Goal: Transaction & Acquisition: Download file/media

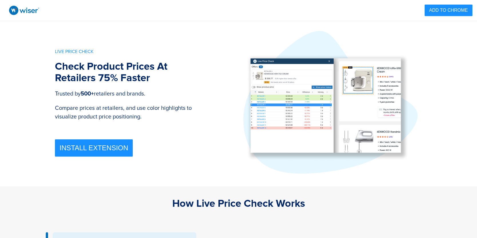
click at [76, 49] on p "LIVE PRICE CHECK" at bounding box center [128, 54] width 147 height 13
click at [102, 50] on p "LIVE PRICE CHECK" at bounding box center [128, 54] width 147 height 13
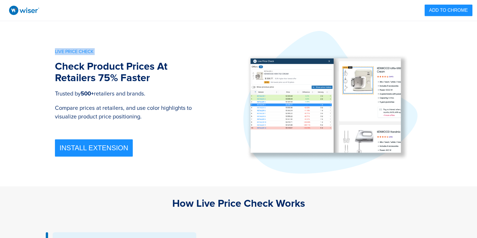
click at [102, 50] on p "LIVE PRICE CHECK" at bounding box center [128, 54] width 147 height 13
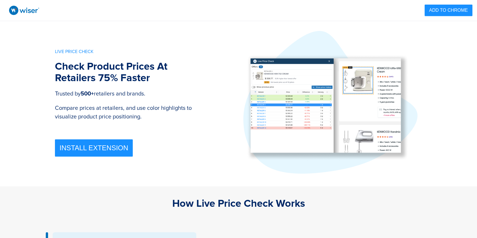
click at [102, 50] on p "LIVE PRICE CHECK" at bounding box center [128, 54] width 147 height 13
click at [87, 50] on p "LIVE PRICE CHECK" at bounding box center [128, 54] width 147 height 13
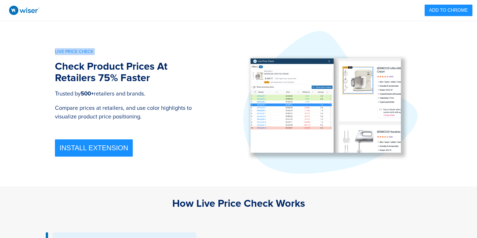
click at [74, 51] on p "LIVE PRICE CHECK" at bounding box center [128, 54] width 147 height 13
click at [86, 51] on p "LIVE PRICE CHECK" at bounding box center [128, 54] width 147 height 13
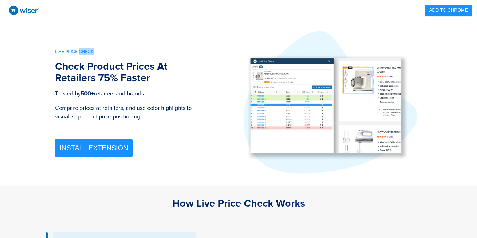
click at [86, 51] on p "LIVE PRICE CHECK" at bounding box center [128, 54] width 147 height 13
click at [131, 51] on p "LIVE PRICE CHECK" at bounding box center [128, 54] width 147 height 13
click at [125, 66] on p "Check Product Prices At Retailers 75% Faster" at bounding box center [128, 75] width 147 height 29
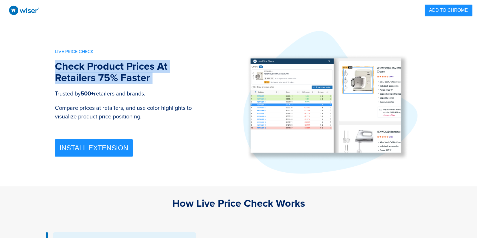
click at [125, 66] on p "Check Product Prices At Retailers 75% Faster" at bounding box center [128, 75] width 147 height 29
click at [127, 66] on p "Check Product Prices At Retailers 75% Faster" at bounding box center [128, 75] width 147 height 29
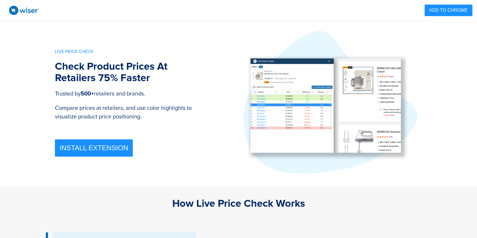
click at [110, 74] on p "Check Product Prices At Retailers 75% Faster" at bounding box center [128, 75] width 147 height 29
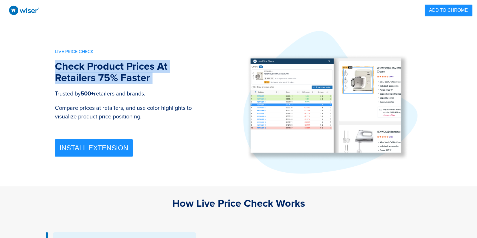
click at [110, 74] on p "Check Product Prices At Retailers 75% Faster" at bounding box center [128, 75] width 147 height 29
click at [130, 68] on p "Check Product Prices At Retailers 75% Faster" at bounding box center [128, 75] width 147 height 29
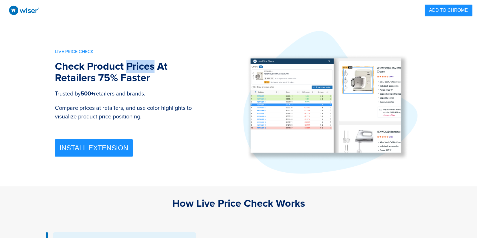
click at [130, 68] on p "Check Product Prices At Retailers 75% Faster" at bounding box center [128, 75] width 147 height 29
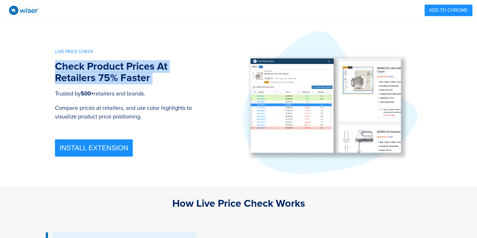
click at [130, 68] on p "Check Product Prices At Retailers 75% Faster" at bounding box center [128, 75] width 147 height 29
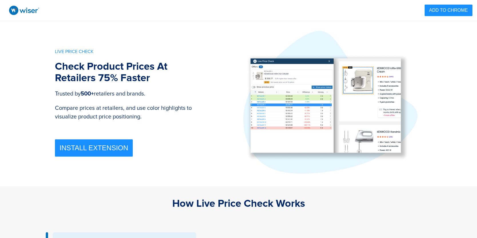
click at [87, 50] on p "LIVE PRICE CHECK" at bounding box center [128, 54] width 147 height 13
click at [109, 146] on span "INSTALL EXTENSION" at bounding box center [94, 147] width 69 height 7
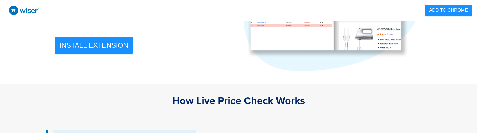
scroll to position [103, 0]
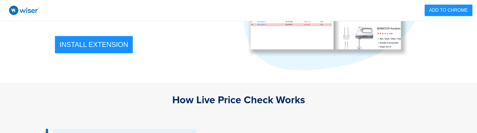
click at [214, 96] on div "How Live Price Check Works" at bounding box center [238, 99] width 477 height 11
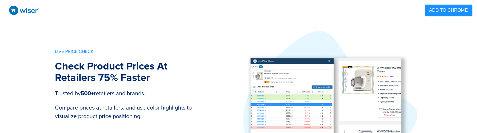
scroll to position [103, 0]
